Goal: Transaction & Acquisition: Purchase product/service

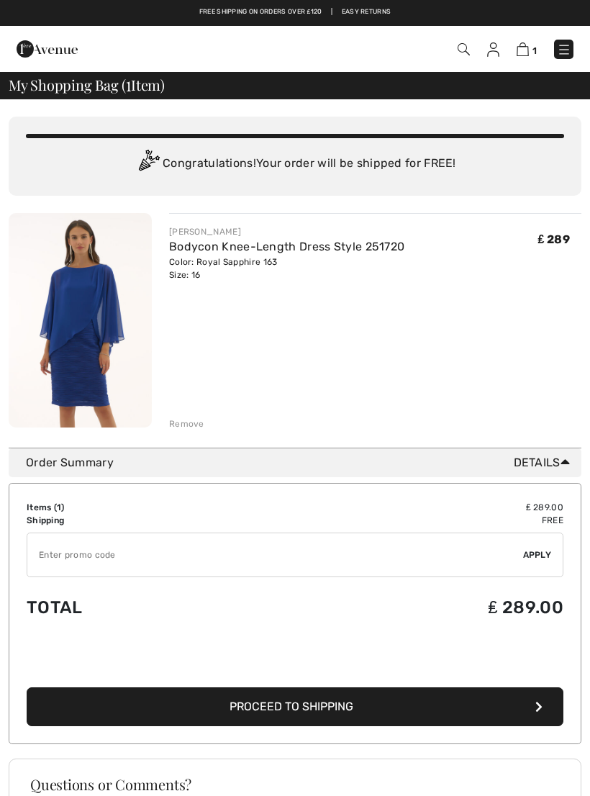
click at [253, 710] on span "Proceed to Shipping" at bounding box center [292, 707] width 124 height 14
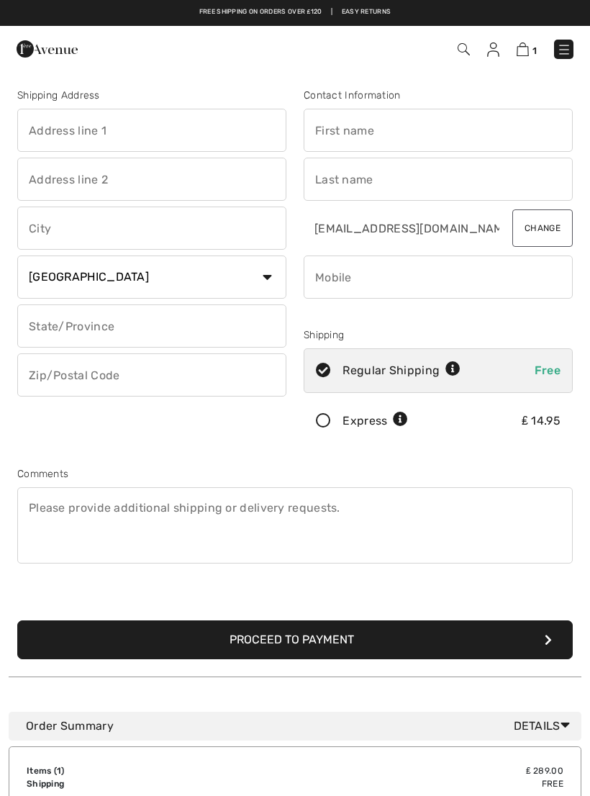
click at [34, 123] on input "text" at bounding box center [151, 130] width 269 height 43
click at [345, 130] on input "text" at bounding box center [438, 130] width 269 height 43
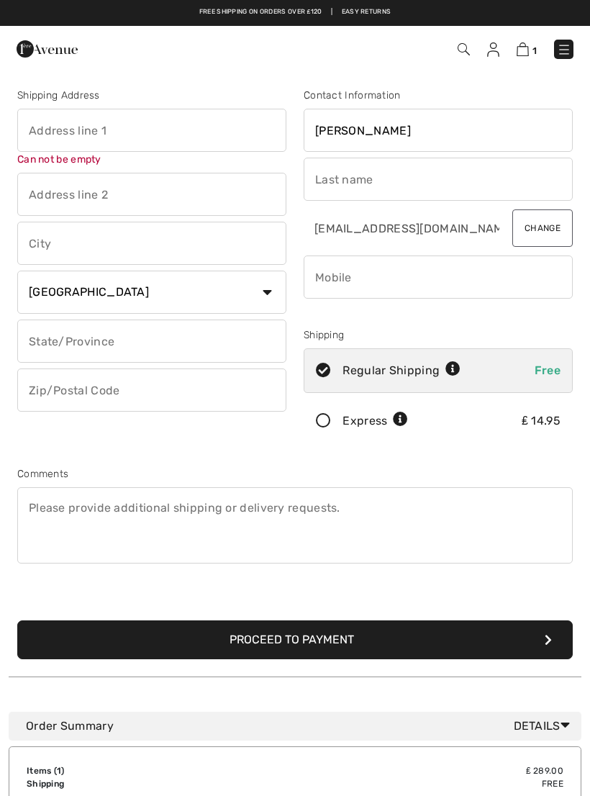
click at [333, 175] on input "text" at bounding box center [438, 179] width 269 height 43
type input "Janice"
type input "McKie"
click at [42, 117] on input "text" at bounding box center [151, 130] width 269 height 43
click at [32, 244] on input "text" at bounding box center [151, 243] width 269 height 43
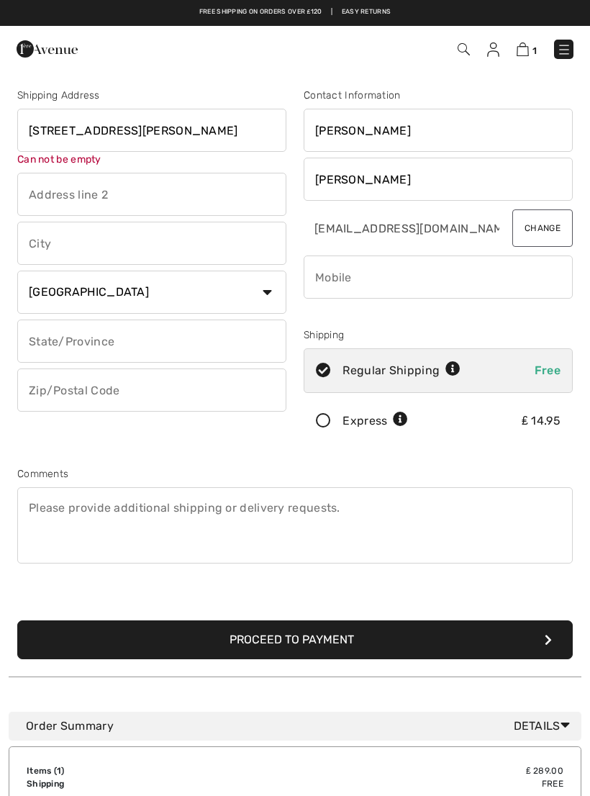
type input "6 Blackburn Drive"
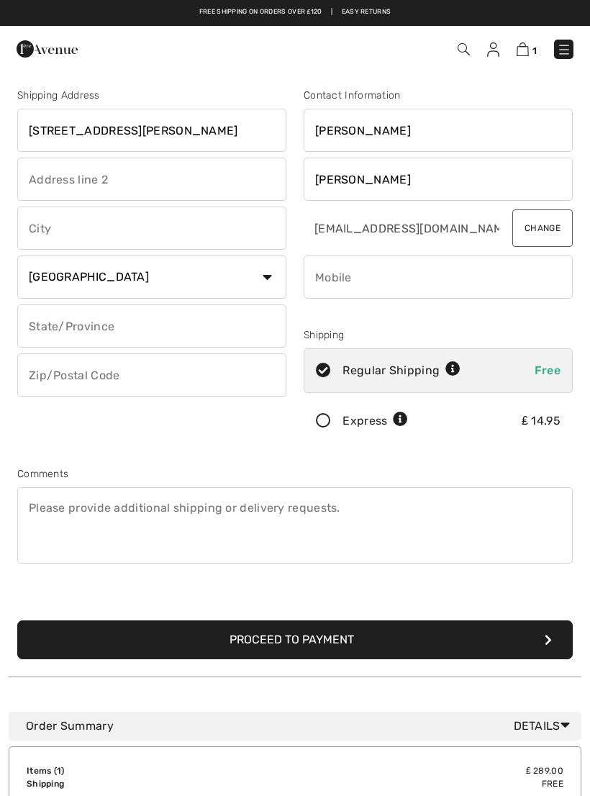
click at [37, 175] on input "text" at bounding box center [151, 179] width 269 height 43
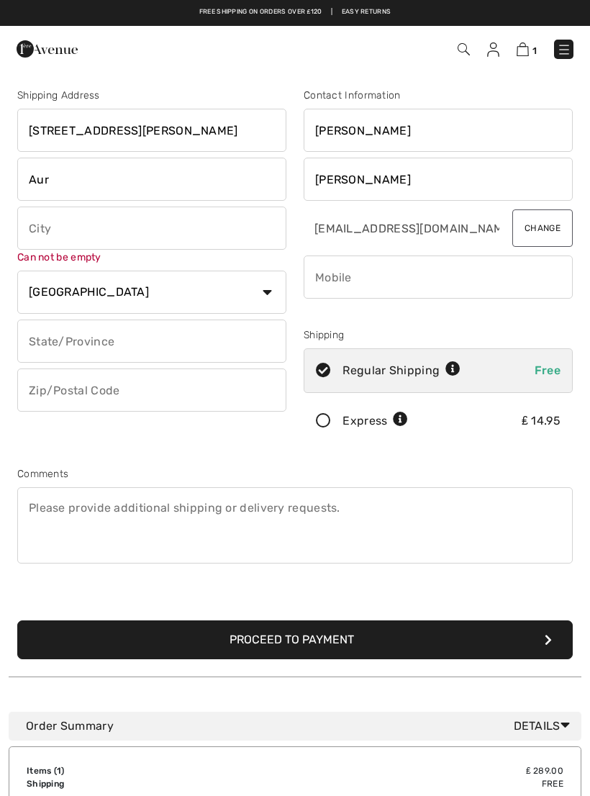
type input "Aur"
click at [49, 226] on input "text" at bounding box center [151, 228] width 269 height 43
click at [43, 338] on input "text" at bounding box center [151, 341] width 269 height 43
type input "South Ayrshire"
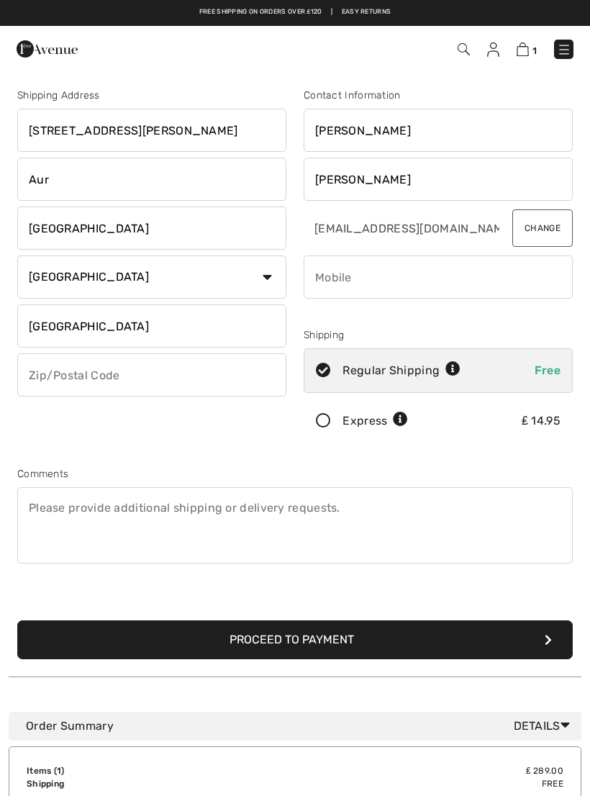
type input "Scotland"
click at [48, 379] on input "text" at bounding box center [151, 375] width 269 height 43
click at [338, 276] on input "phone" at bounding box center [438, 277] width 269 height 43
type input "KA7 2XW"
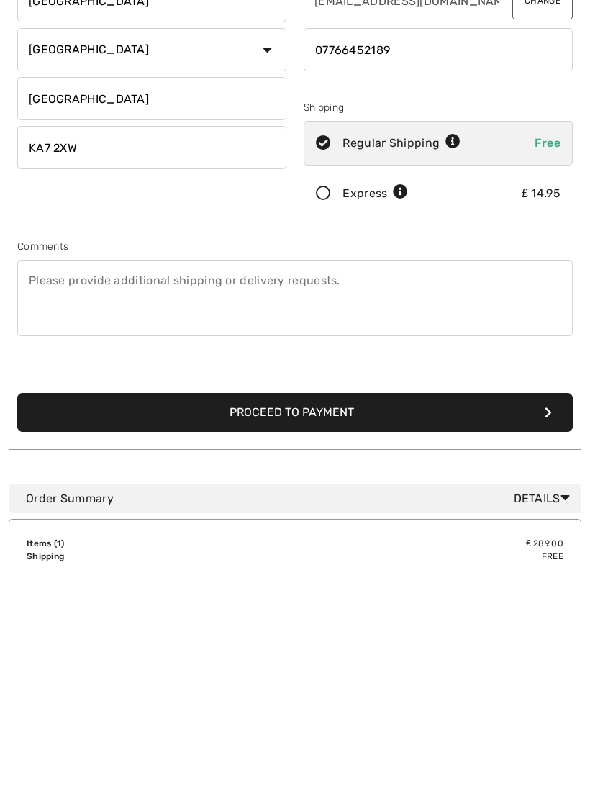
type input "07766452189"
click at [239, 621] on button "Proceed to Payment" at bounding box center [295, 640] width 556 height 39
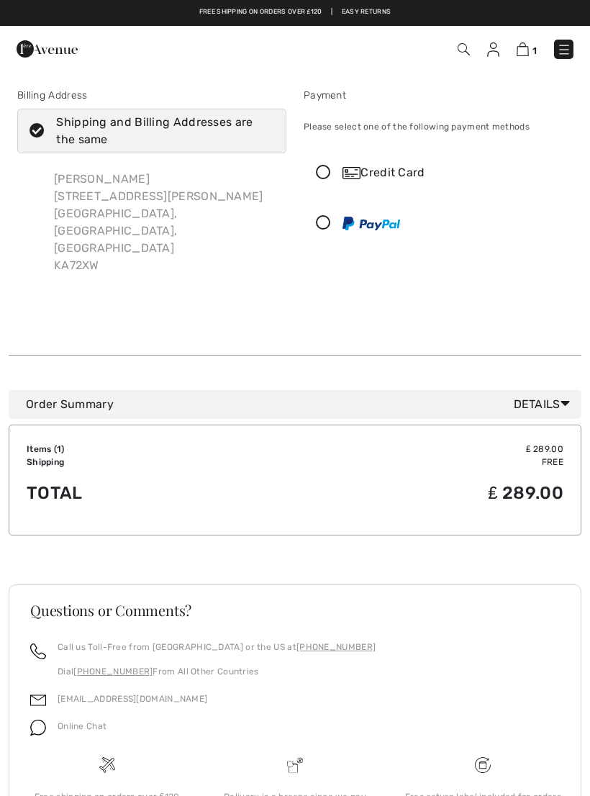
click at [323, 171] on icon at bounding box center [324, 173] width 38 height 15
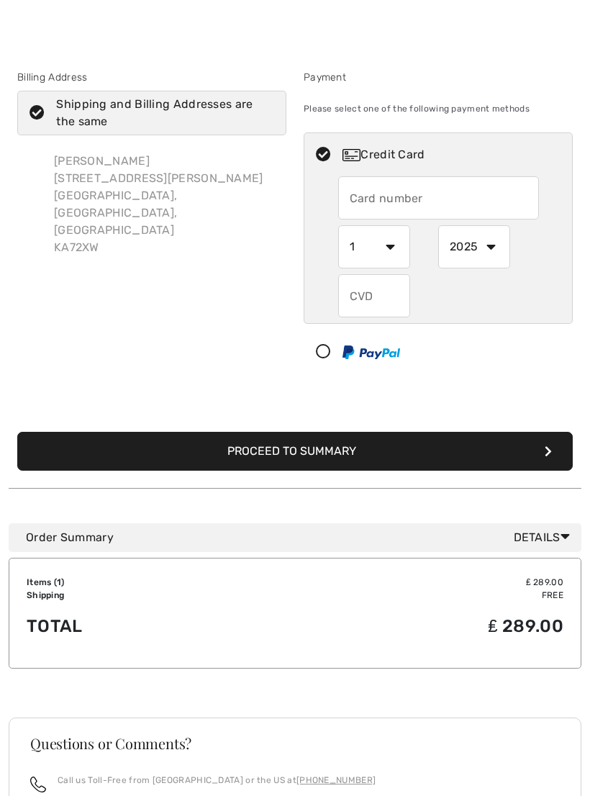
click at [371, 194] on input "text" at bounding box center [438, 197] width 201 height 43
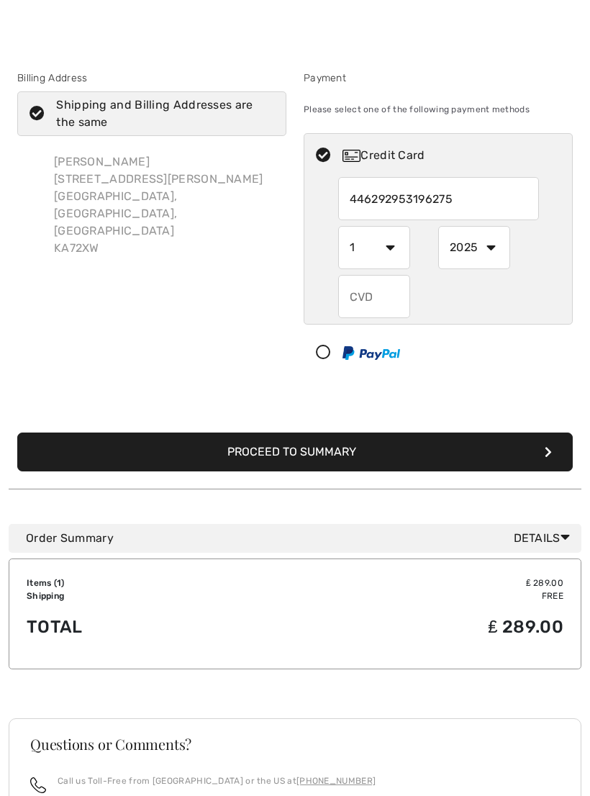
type input "4462929531962754"
select select "7"
select select "2027"
click at [371, 300] on input "text" at bounding box center [374, 296] width 72 height 43
type input "553"
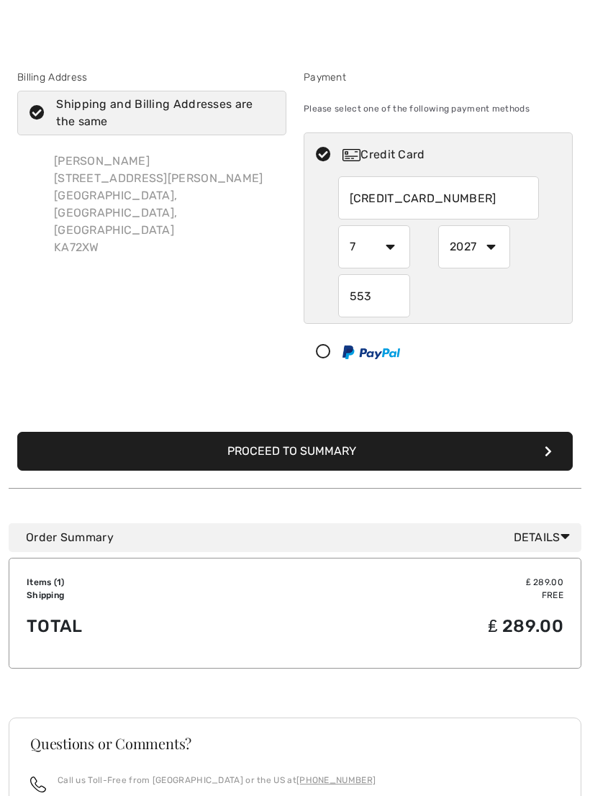
click at [257, 454] on button "Proceed to Summary" at bounding box center [295, 452] width 556 height 39
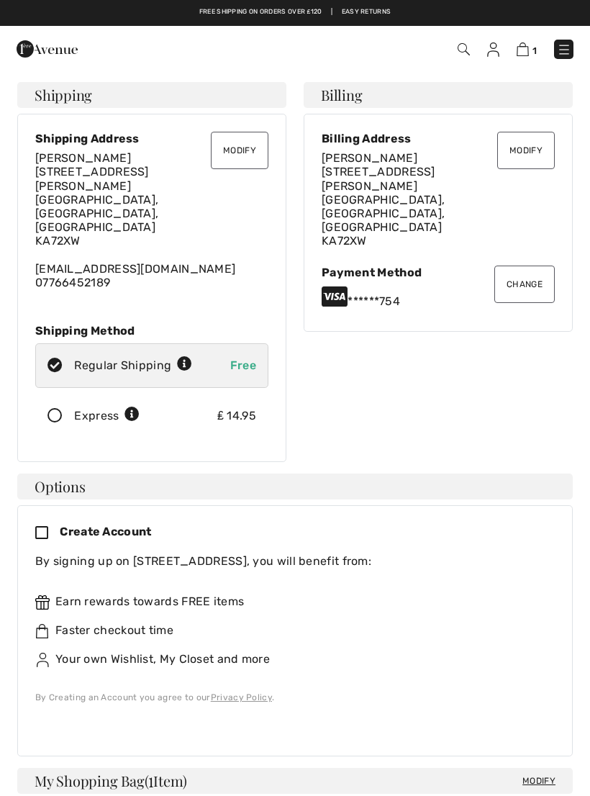
click at [240, 153] on button "Modify" at bounding box center [240, 150] width 58 height 37
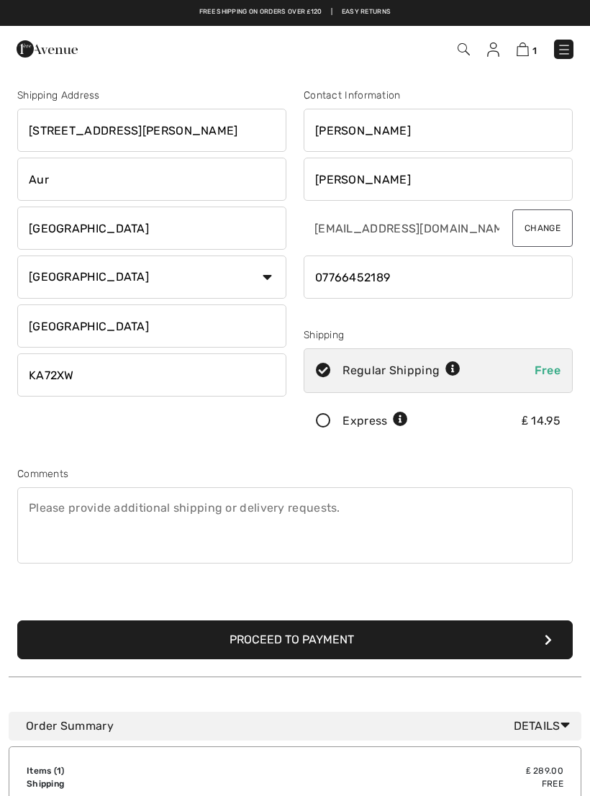
click at [62, 182] on input "Aur" at bounding box center [151, 179] width 269 height 43
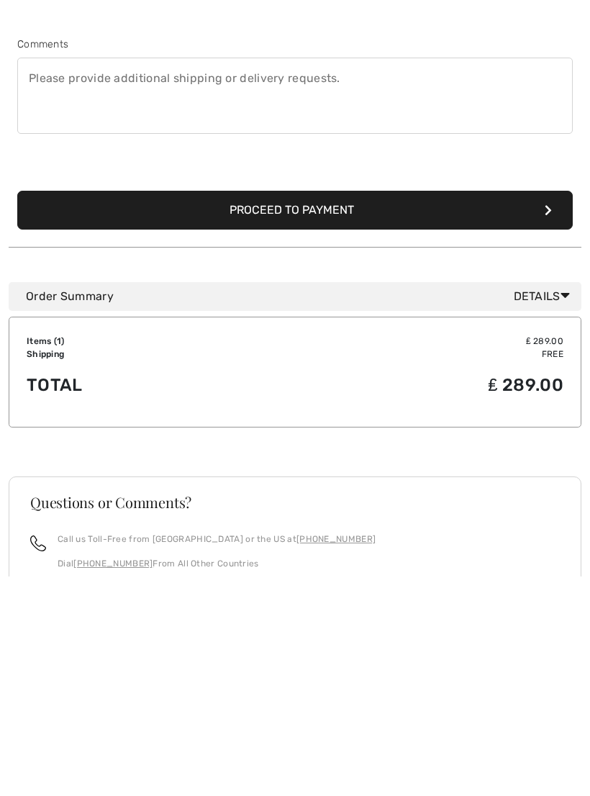
click at [245, 410] on button "Proceed to Payment" at bounding box center [295, 429] width 556 height 39
type input "Ayr"
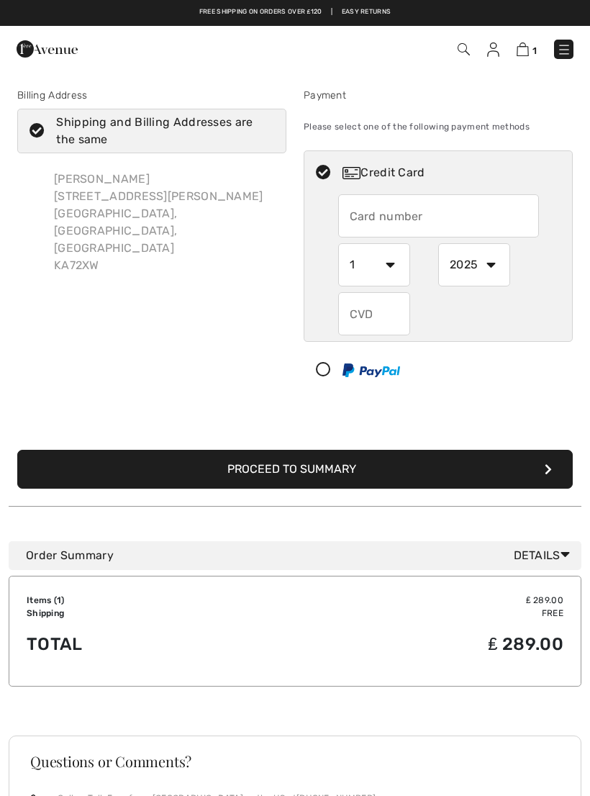
click at [364, 216] on input "text" at bounding box center [438, 215] width 201 height 43
radio input "true"
type input "4462929531962754"
select select "7"
select select "2027"
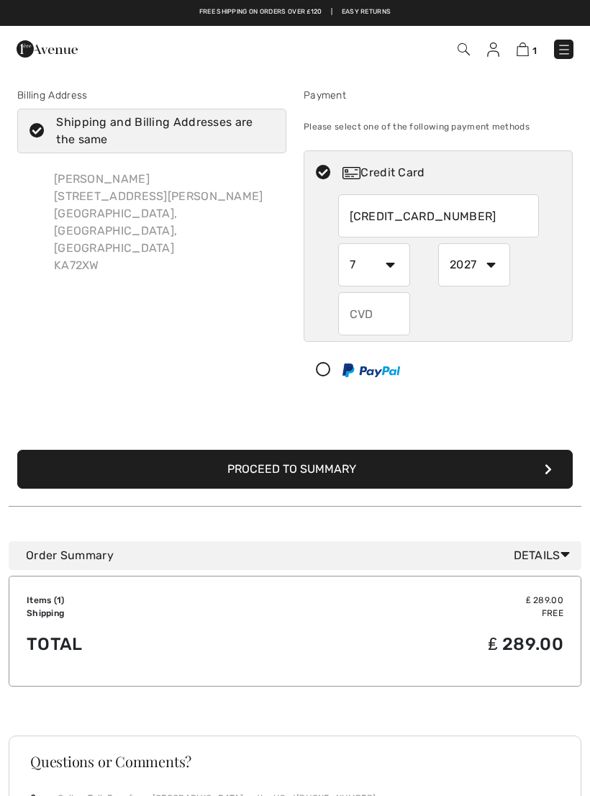
click at [372, 316] on input "text" at bounding box center [374, 313] width 72 height 43
radio input "true"
type input "553"
click at [178, 471] on button "Proceed to Summary" at bounding box center [295, 469] width 556 height 39
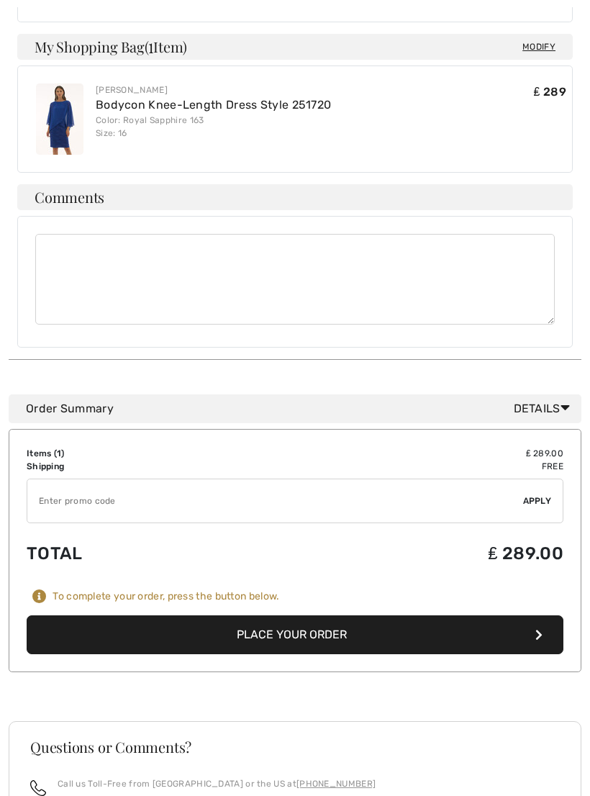
scroll to position [735, 0]
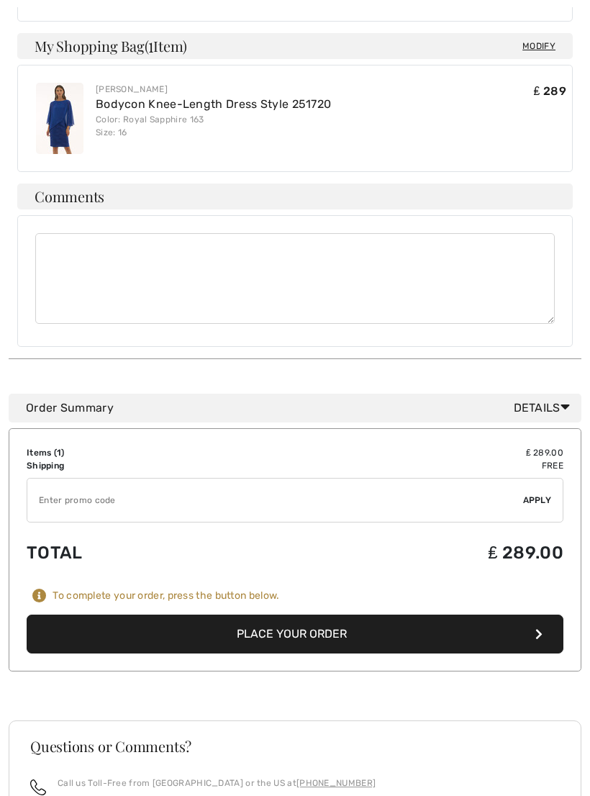
click at [271, 615] on button "Place Your Order" at bounding box center [295, 634] width 537 height 39
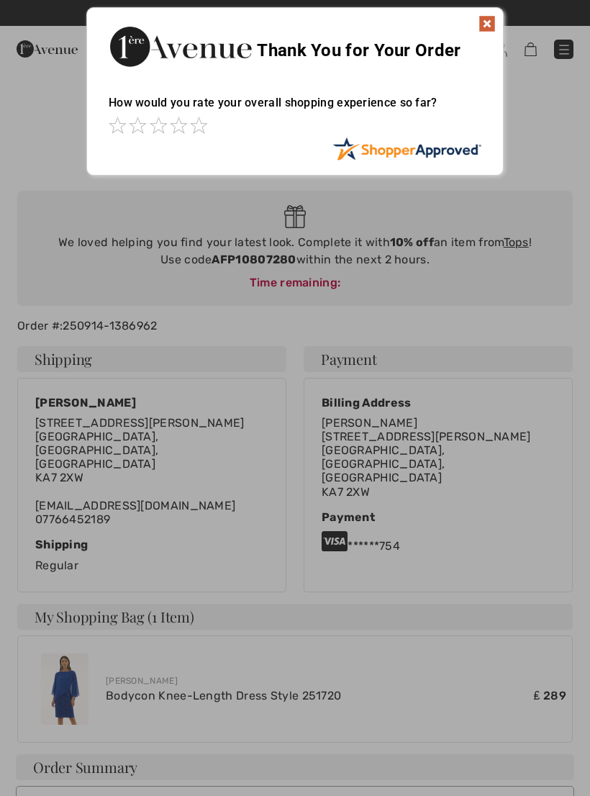
click at [483, 30] on img at bounding box center [487, 23] width 17 height 17
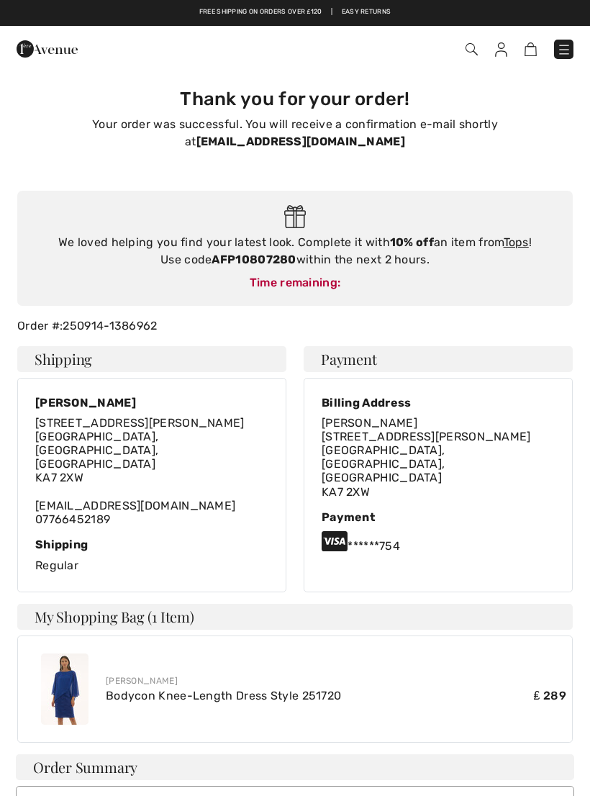
click at [559, 51] on img at bounding box center [564, 49] width 14 height 14
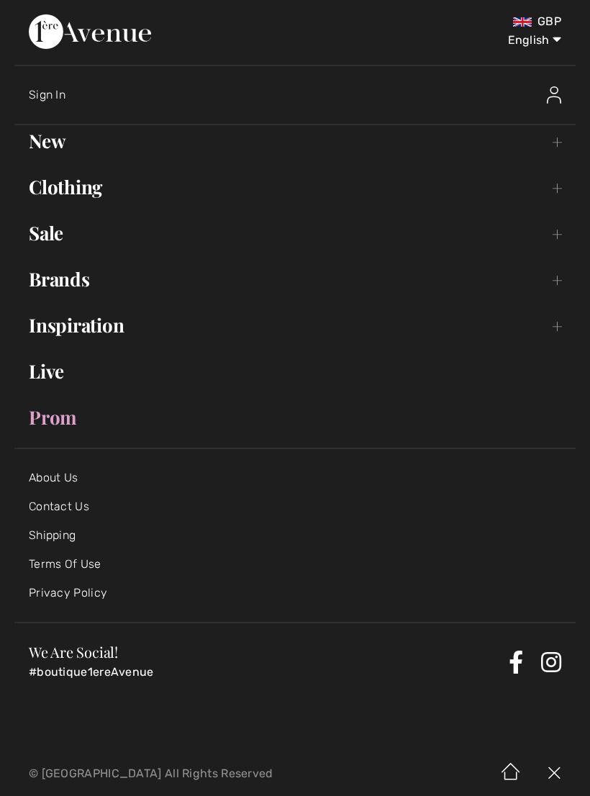
click at [36, 240] on link "Sale Toggle submenu" at bounding box center [295, 233] width 562 height 32
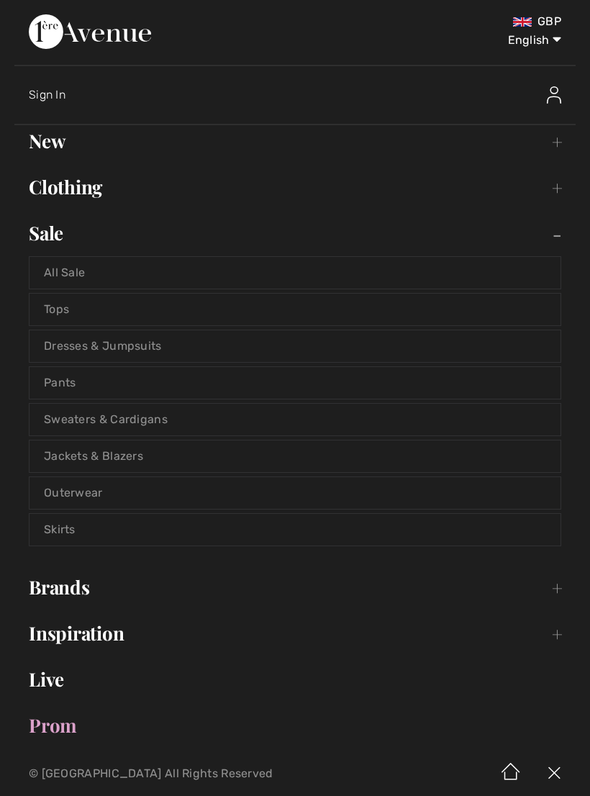
click at [51, 314] on link "Tops" at bounding box center [295, 310] width 531 height 32
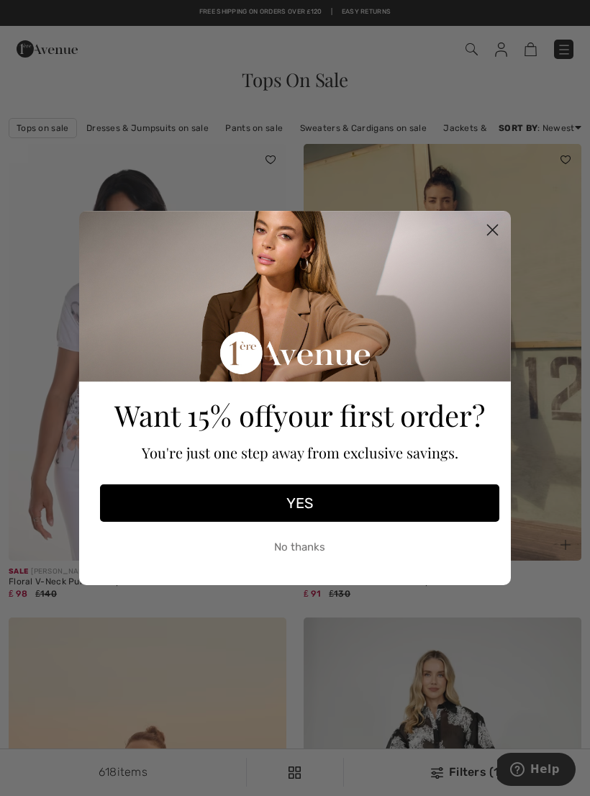
click at [484, 230] on circle "Close dialog" at bounding box center [493, 230] width 24 height 24
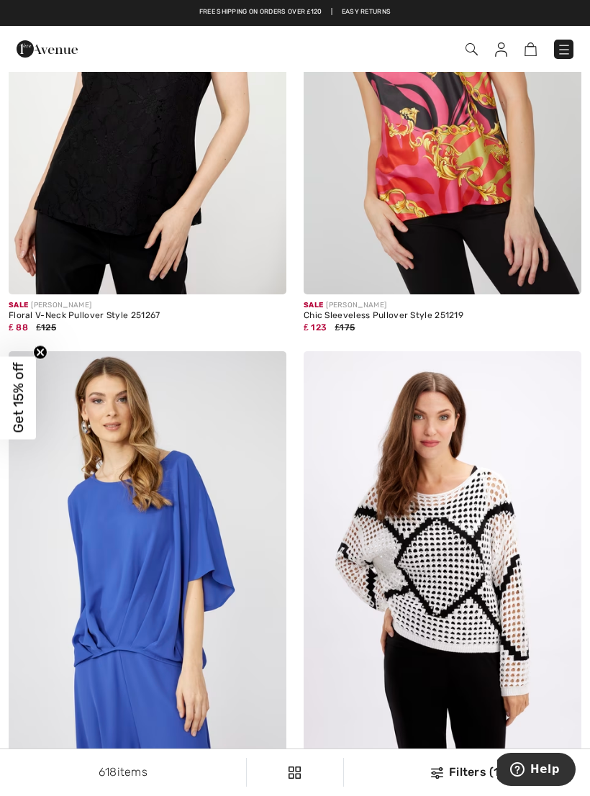
scroll to position [2160, 0]
